Goal: Communication & Community: Answer question/provide support

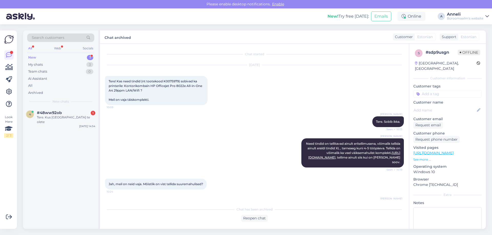
scroll to position [164, 0]
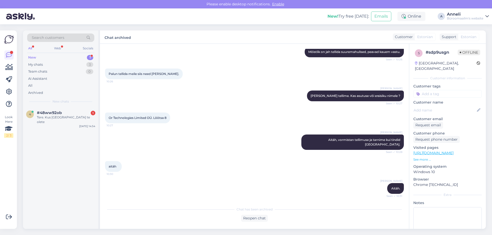
click at [68, 116] on div "Tere. Kus [GEOGRAPHIC_DATA] te olete" at bounding box center [66, 119] width 58 height 9
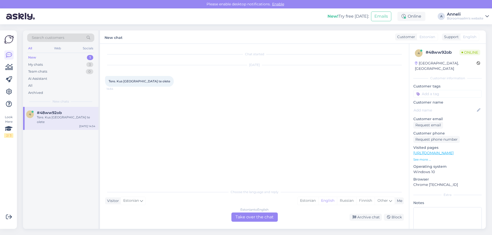
scroll to position [0, 0]
click at [209, 110] on div "Chat started [DATE] Tere. Kus Pärnus te olete 14:54" at bounding box center [256, 115] width 303 height 133
drag, startPoint x: 313, startPoint y: 202, endPoint x: 274, endPoint y: 214, distance: 40.2
click at [312, 202] on div "Estonian" at bounding box center [307, 201] width 21 height 8
click at [257, 219] on div "Estonian to Estonian Take over the chat" at bounding box center [254, 217] width 46 height 9
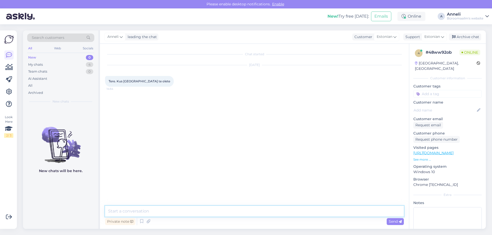
click at [136, 213] on textarea at bounding box center [254, 211] width 299 height 11
type textarea "Tere"
click at [136, 213] on textarea at bounding box center [254, 211] width 299 height 11
paste textarea "[STREET_ADDRESS] kaardil"
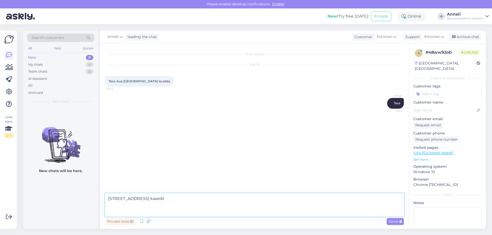
drag, startPoint x: 136, startPoint y: 213, endPoint x: 103, endPoint y: 213, distance: 32.3
click at [103, 213] on div "Chat started [DATE] Tere. Kus Pärnus te olete 14:54 [PERSON_NAME] 14:54 Pae 8, …" at bounding box center [254, 136] width 309 height 185
type textarea "[STREET_ADDRESS]"
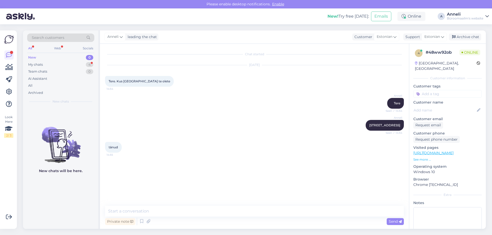
click at [169, 168] on div "Chat started [DATE] Tere. Kus Pärnus te olete 14:54 [PERSON_NAME] Seen ✓ 14:54 …" at bounding box center [256, 125] width 303 height 153
click at [158, 211] on textarea at bounding box center [254, 211] width 299 height 11
type textarea "Palun!"
click at [463, 35] on div "Archive chat" at bounding box center [465, 37] width 32 height 7
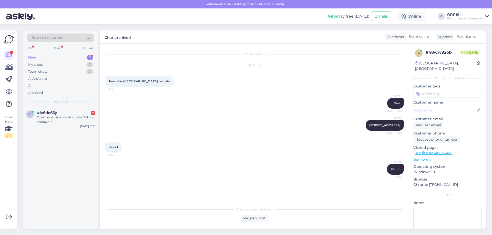
click at [237, 125] on div "[PERSON_NAME][STREET_ADDRESS] 80042 Seen ✓ 14:54" at bounding box center [254, 125] width 299 height 22
click at [55, 121] on div "Otsin nahavärvi plastiliini. Kas Teil on saadaval?" at bounding box center [66, 119] width 58 height 9
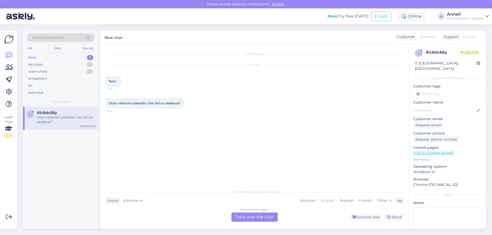
click at [233, 122] on div "Chat started [DATE] Tere! 15:16 Otsin nahavärvi plastiliini. Kas Teil on saadav…" at bounding box center [256, 115] width 303 height 133
drag, startPoint x: 306, startPoint y: 200, endPoint x: 303, endPoint y: 201, distance: 3.2
click at [305, 200] on div "Estonian" at bounding box center [307, 201] width 21 height 8
click at [265, 217] on div "Estonian to Estonian Take over the chat" at bounding box center [254, 217] width 46 height 9
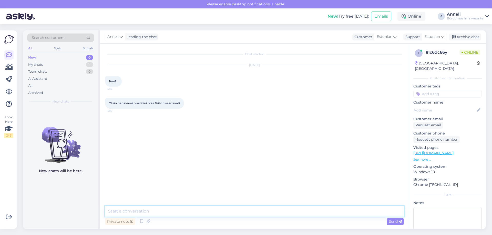
click at [190, 209] on textarea at bounding box center [254, 211] width 299 height 11
type textarea "Tere"
paste textarea "[URL][DOMAIN_NAME]"
type textarea "[URL][DOMAIN_NAME]"
click at [216, 171] on div "Chat started [DATE] Tere! 15:16 Otsin nahavärvi plastiliini. Kas Teil on saadav…" at bounding box center [256, 125] width 303 height 153
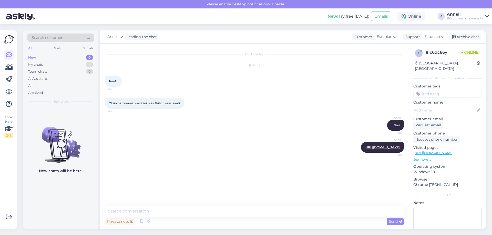
click at [246, 113] on div "Otsin nahavärvi plastiliini. Kas Teil on saadaval? 15:16" at bounding box center [254, 103] width 299 height 22
click at [274, 117] on div "[PERSON_NAME] Seen ✓ 15:18" at bounding box center [254, 125] width 299 height 22
click at [91, 65] on div "4" at bounding box center [89, 64] width 7 height 5
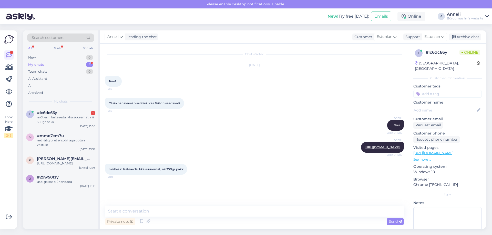
click at [275, 104] on div "Otsin nahavärvi plastiliini. Kas Teil on saadaval? 15:16" at bounding box center [254, 103] width 299 height 22
click at [58, 114] on div "#lc6dc66y 1" at bounding box center [66, 113] width 58 height 5
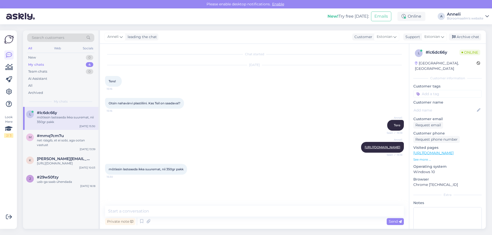
click at [226, 121] on div "[PERSON_NAME] Seen ✓ 15:18" at bounding box center [254, 125] width 299 height 22
click at [235, 180] on div "mõtlesin lasteaeda ikka suuremat, nii 350gr pakk 15:30" at bounding box center [254, 169] width 299 height 22
click at [233, 139] on div "Anneli [URL][DOMAIN_NAME] Seen ✓ 15:18" at bounding box center [254, 147] width 299 height 22
click at [242, 180] on div "mõtlesin lasteaeda ikka suuremat, nii 350gr pakk 15:30" at bounding box center [254, 169] width 299 height 22
click at [182, 209] on textarea at bounding box center [254, 211] width 299 height 11
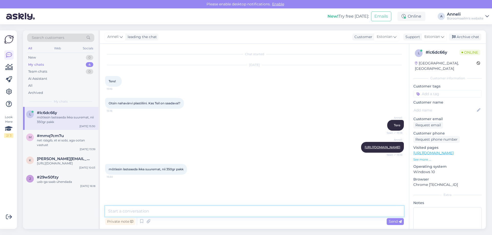
paste textarea "[URL][DOMAIN_NAME][PERSON_NAME]"
type textarea "[URL][DOMAIN_NAME][PERSON_NAME]"
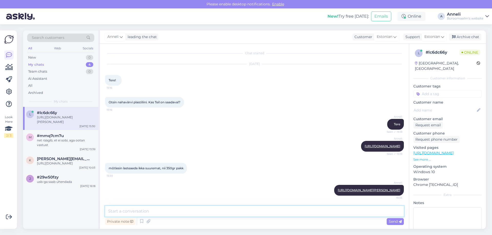
click at [181, 211] on textarea at bounding box center [254, 211] width 299 height 11
click at [234, 158] on div "mõtlesin lasteaeda ikka suuremat, nii 350gr pakk 15:30" at bounding box center [254, 168] width 299 height 22
click at [44, 139] on div "net räägib, et ei sobi, aga ootan vastust" at bounding box center [66, 142] width 58 height 9
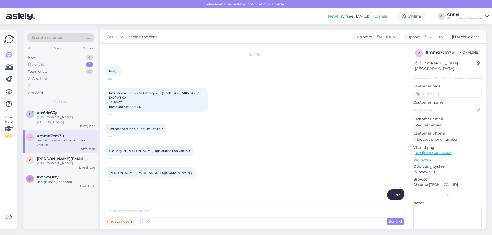
scroll to position [59, 0]
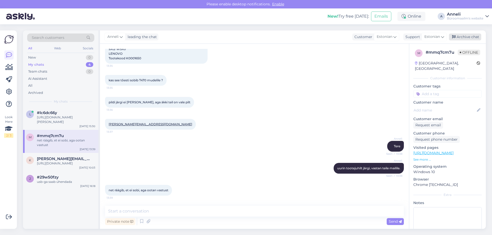
click at [473, 38] on div "Archive chat" at bounding box center [465, 37] width 32 height 7
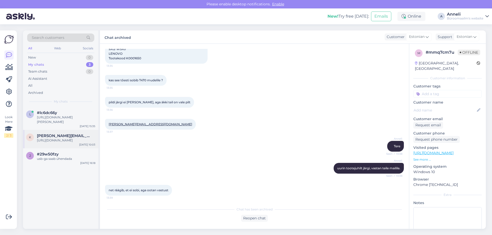
click at [60, 140] on div "[URL][DOMAIN_NAME]" at bounding box center [66, 140] width 58 height 5
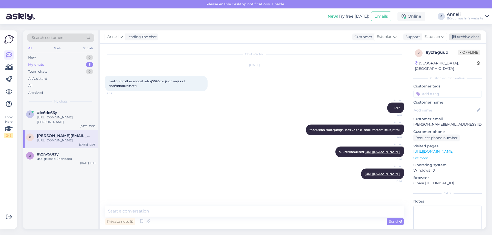
click at [472, 38] on div "Archive chat" at bounding box center [465, 37] width 32 height 7
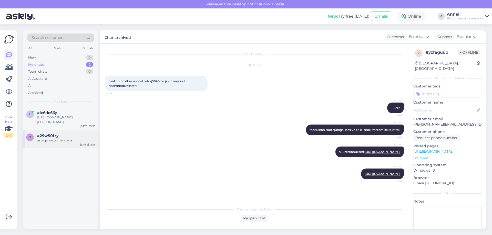
click at [74, 140] on div "usb-ga saab ühendada" at bounding box center [66, 140] width 58 height 5
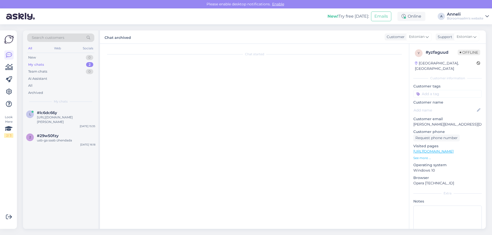
scroll to position [118, 0]
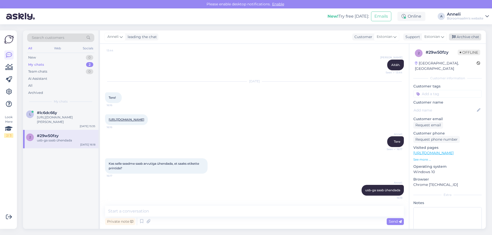
click at [469, 35] on div "Archive chat" at bounding box center [465, 37] width 32 height 7
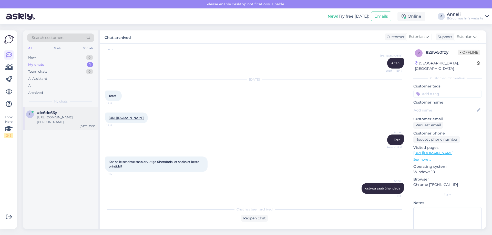
click at [61, 121] on div "[URL][DOMAIN_NAME][PERSON_NAME]" at bounding box center [66, 119] width 58 height 9
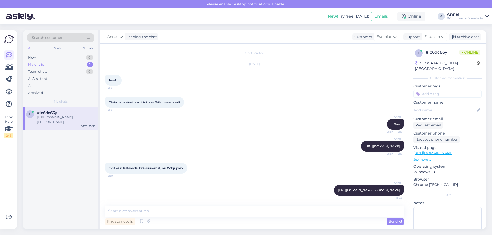
scroll to position [0, 0]
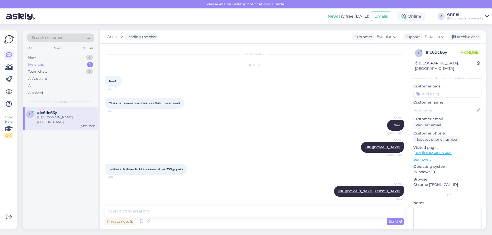
click at [229, 118] on div "[PERSON_NAME] Seen ✓ 15:18" at bounding box center [254, 125] width 299 height 22
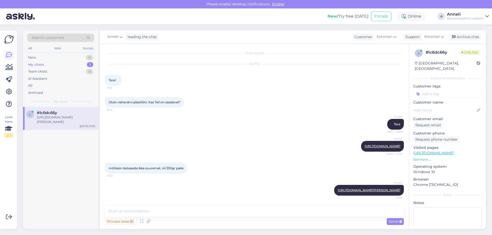
scroll to position [10, 0]
click at [243, 82] on div "[DATE] Tere! 15:16" at bounding box center [254, 75] width 299 height 33
click at [223, 151] on div "Anneli [URL][DOMAIN_NAME] Seen ✓ 15:18" at bounding box center [254, 146] width 299 height 22
click at [63, 123] on div "[URL][DOMAIN_NAME][PERSON_NAME]" at bounding box center [66, 119] width 58 height 9
click at [83, 64] on div "My chats 1" at bounding box center [60, 64] width 67 height 7
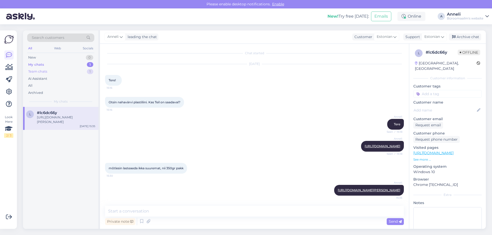
click at [80, 71] on div "Team chats 1" at bounding box center [60, 71] width 67 height 7
click at [68, 123] on div "Tere. Kahjuks ei oska hetkel öelda. Tooteinfo puudulik. Uurime tootjalt. [PERSO…" at bounding box center [66, 119] width 58 height 9
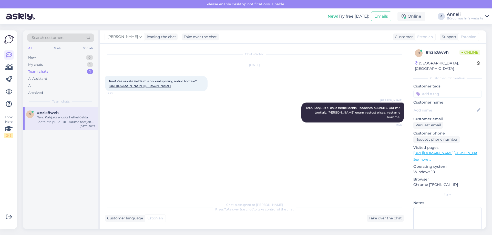
scroll to position [0, 0]
click at [305, 144] on div "Chat started [DATE] Tere! Kas oskate õelda mis on kaalupiirang antud tootele? […" at bounding box center [256, 122] width 303 height 146
